Goal: Task Accomplishment & Management: Complete application form

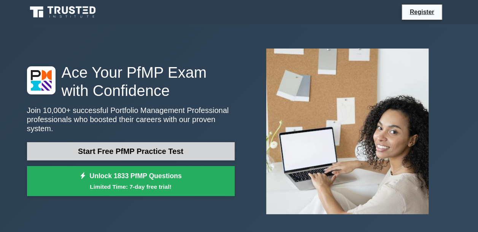
click at [133, 145] on link "Start Free PfMP Practice Test" at bounding box center [130, 151] width 207 height 18
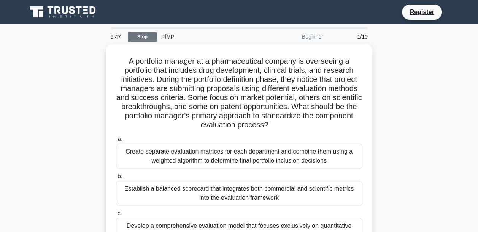
click at [136, 37] on link "Stop" at bounding box center [142, 36] width 28 height 9
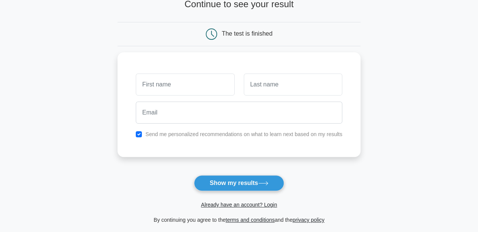
scroll to position [57, 0]
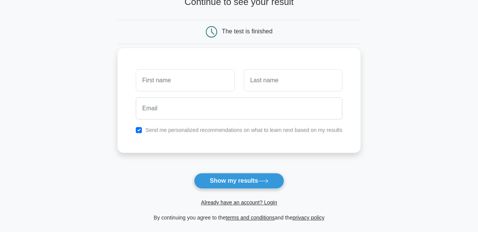
click at [203, 82] on input "text" at bounding box center [185, 81] width 98 height 22
type input "h"
type input "[PERSON_NAME]"
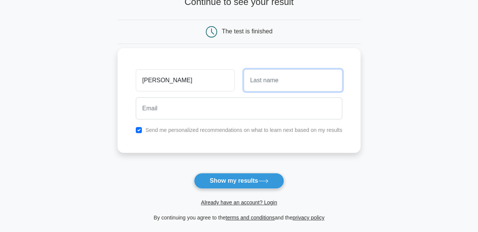
click at [273, 86] on input "text" at bounding box center [293, 81] width 98 height 22
type input "Hope"
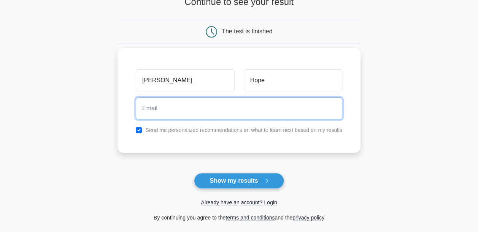
click at [189, 119] on input "email" at bounding box center [239, 109] width 206 height 22
click at [307, 106] on input "email" at bounding box center [239, 109] width 206 height 22
click at [188, 108] on input "email" at bounding box center [239, 109] width 206 height 22
click at [185, 107] on input "email" at bounding box center [239, 109] width 206 height 22
type input "s"
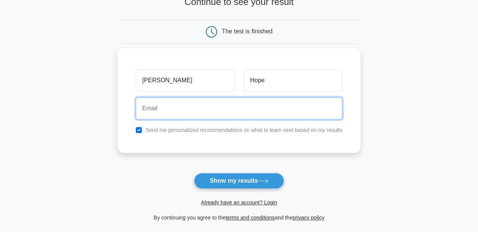
type input "S"
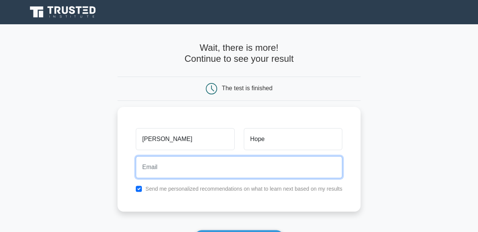
scroll to position [148, 0]
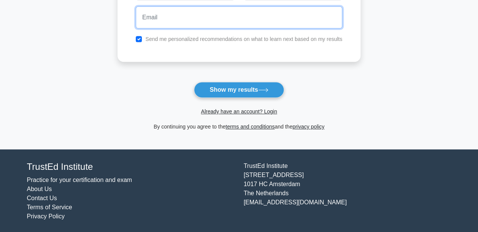
click at [163, 22] on input "email" at bounding box center [239, 17] width 206 height 22
click at [176, 19] on input "email" at bounding box center [239, 17] width 206 height 22
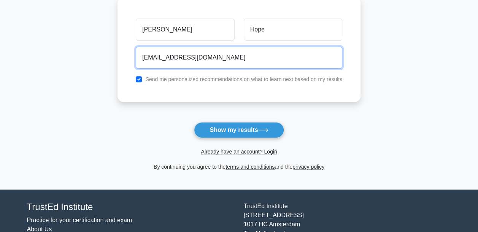
scroll to position [106, 0]
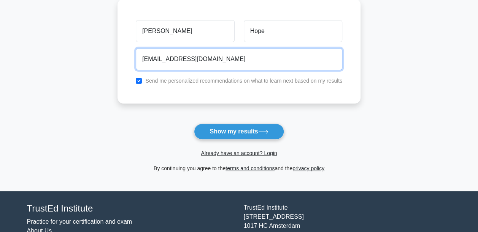
type input "SophieSWM@outlook.com"
click at [194, 124] on button "Show my results" at bounding box center [239, 132] width 90 height 16
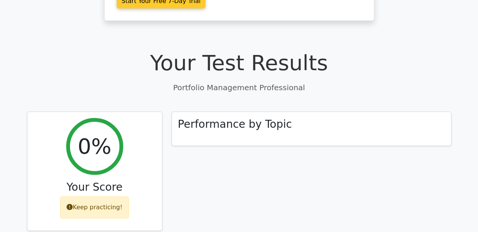
scroll to position [253, 0]
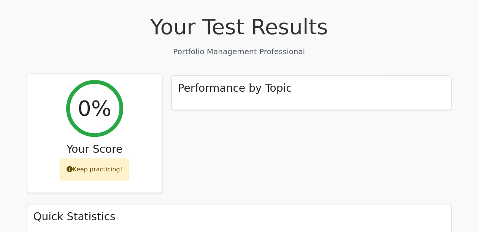
click at [114, 159] on div "Keep practicing!" at bounding box center [94, 170] width 69 height 22
click at [85, 159] on div "Keep practicing!" at bounding box center [94, 170] width 69 height 22
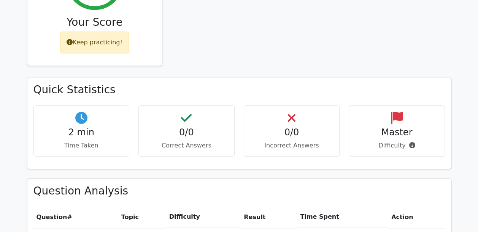
scroll to position [378, 0]
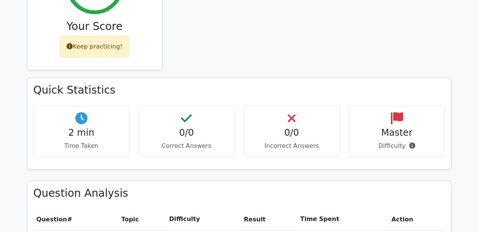
click at [89, 106] on div "2 min Time Taken" at bounding box center [81, 131] width 96 height 51
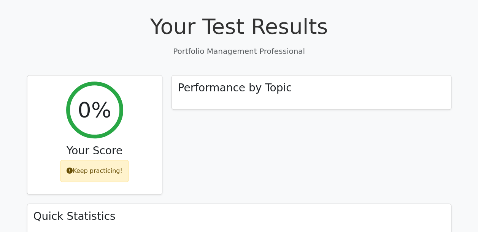
scroll to position [251, 0]
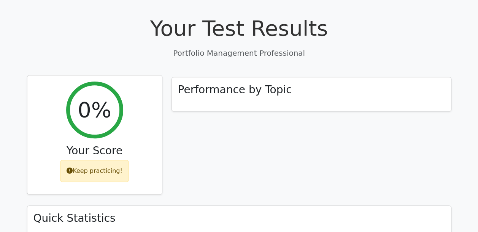
click at [122, 145] on h3 "Your Score" at bounding box center [94, 151] width 122 height 13
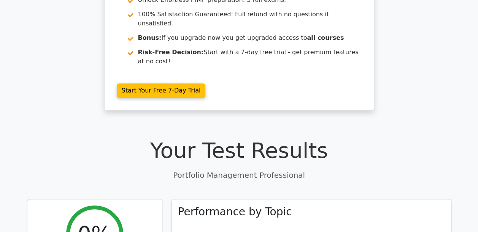
scroll to position [128, 0]
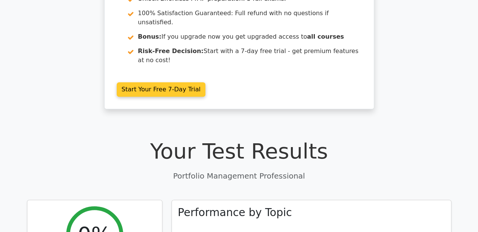
click at [180, 82] on link "Start Your Free 7-Day Trial" at bounding box center [161, 89] width 89 height 14
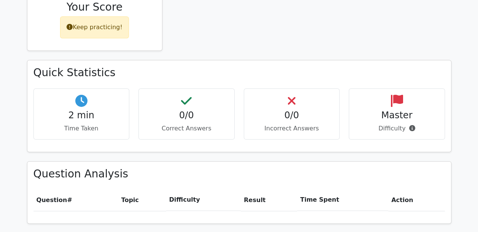
scroll to position [392, 0]
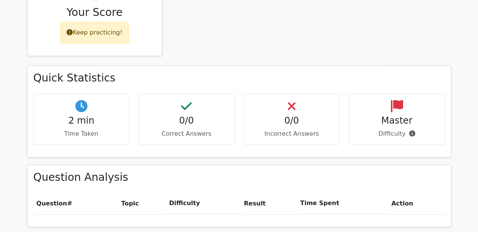
click at [62, 200] on span "Question" at bounding box center [51, 203] width 31 height 7
click at [125, 193] on th "Topic" at bounding box center [142, 204] width 48 height 22
click at [188, 193] on th "Difficulty" at bounding box center [203, 204] width 74 height 22
click at [250, 193] on th "Result" at bounding box center [268, 204] width 56 height 22
click at [327, 193] on th "Time Spent" at bounding box center [342, 204] width 91 height 22
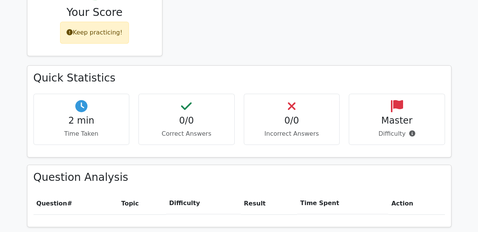
click at [389, 193] on th "Action" at bounding box center [416, 204] width 57 height 22
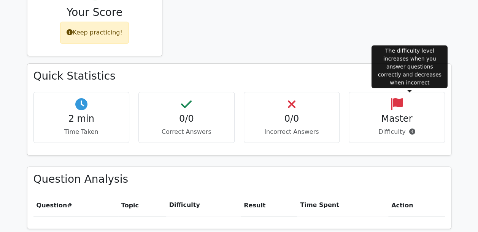
click at [408, 129] on icon at bounding box center [411, 132] width 6 height 6
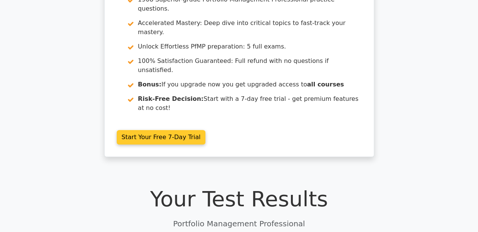
scroll to position [0, 0]
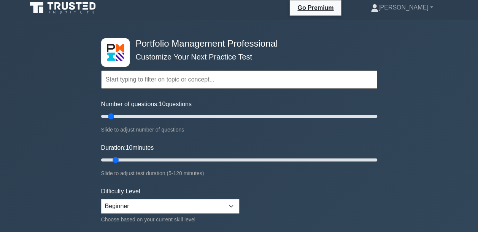
scroll to position [5, 0]
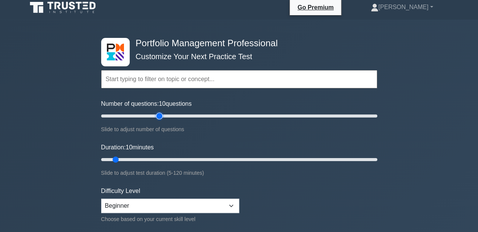
click at [160, 117] on input "Number of questions: 10 questions" at bounding box center [239, 116] width 276 height 9
click at [130, 115] on input "Number of questions: 25 questions" at bounding box center [239, 116] width 276 height 9
type input "30"
click at [135, 115] on input "Number of questions: 30 questions" at bounding box center [239, 116] width 276 height 9
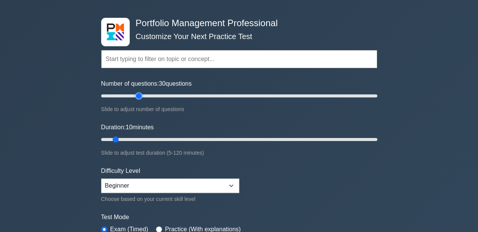
scroll to position [29, 0]
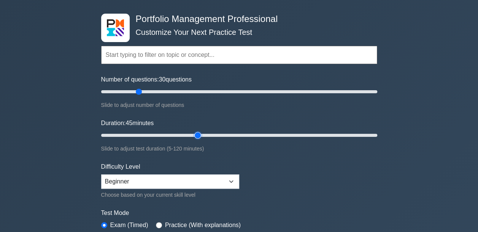
click at [201, 132] on input "Duration: 45 minutes" at bounding box center [239, 135] width 276 height 9
click at [227, 135] on input "Duration: 60 minutes" at bounding box center [239, 135] width 276 height 9
click at [245, 134] on input "Duration: 65 minutes" at bounding box center [239, 135] width 276 height 9
type input "50"
click at [213, 133] on input "Duration: 50 minutes" at bounding box center [239, 135] width 276 height 9
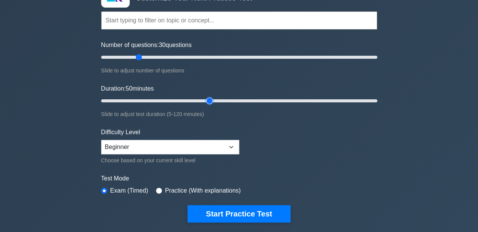
scroll to position [65, 0]
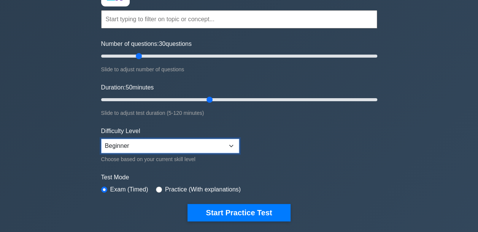
click at [225, 147] on select "Beginner Intermediate Expert" at bounding box center [170, 146] width 138 height 14
select select "intermediate"
click at [101, 139] on select "Beginner Intermediate Expert" at bounding box center [170, 146] width 138 height 14
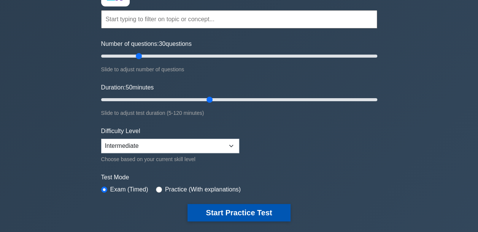
click at [234, 209] on button "Start Practice Test" at bounding box center [238, 212] width 103 height 17
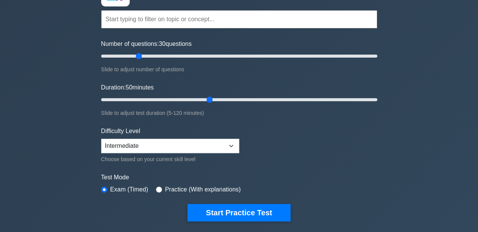
scroll to position [0, 0]
